Goal: Information Seeking & Learning: Learn about a topic

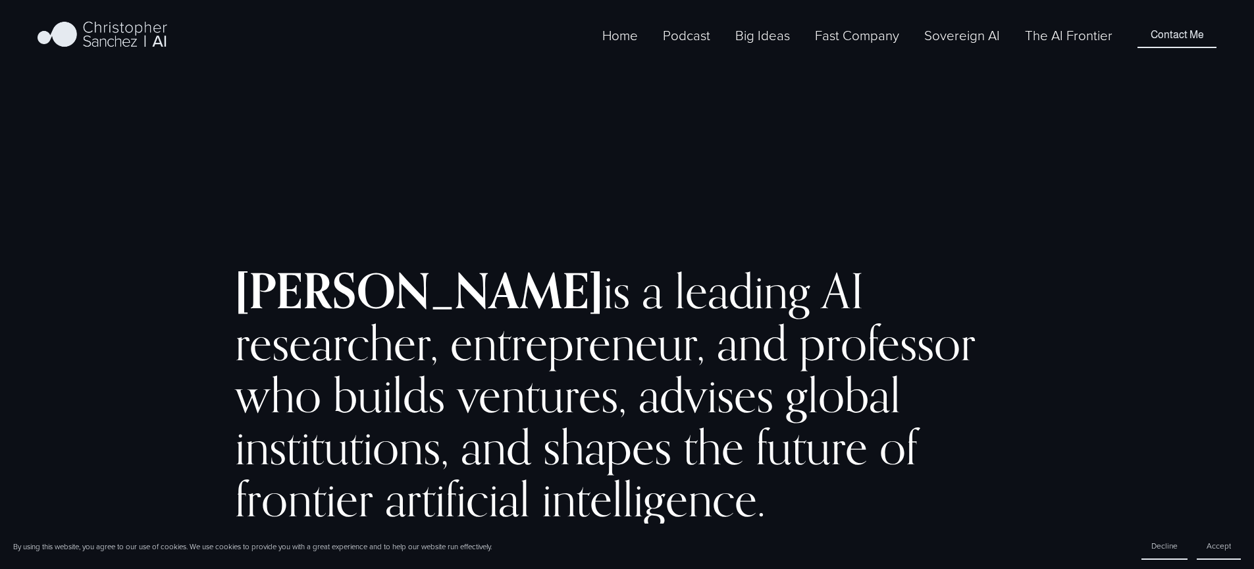
click at [1083, 46] on link "The AI Frontier" at bounding box center [1069, 35] width 88 height 22
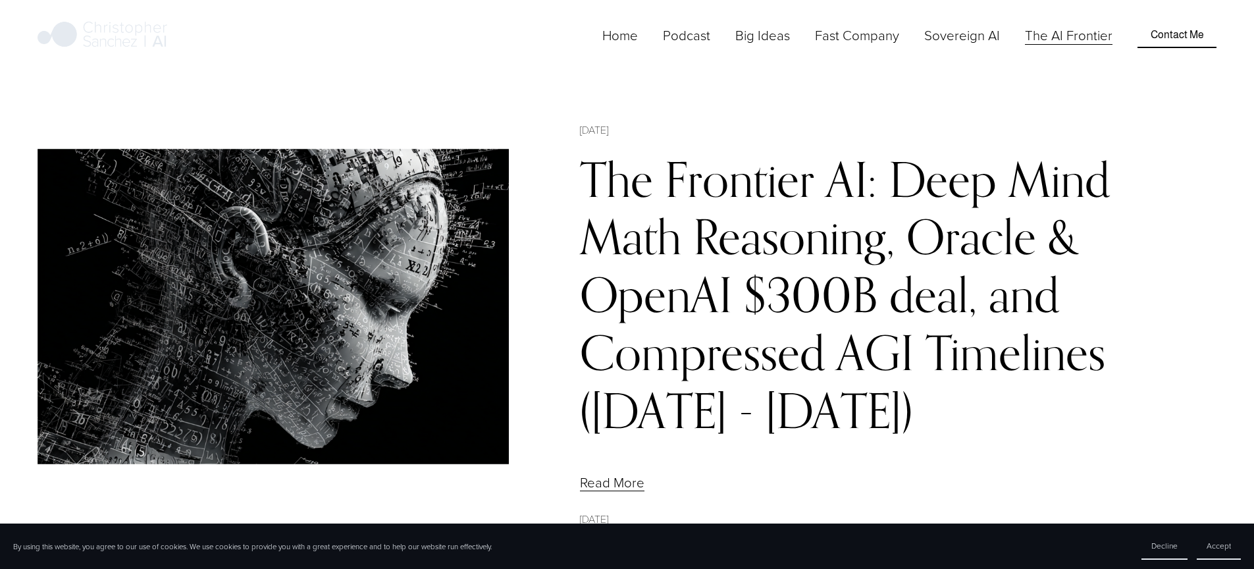
click at [890, 222] on link "The Frontier AI: Deep Mind Math Reasoning, Oracle & OpenAI $300B deal, and Comp…" at bounding box center [845, 294] width 530 height 289
